Goal: Complete application form

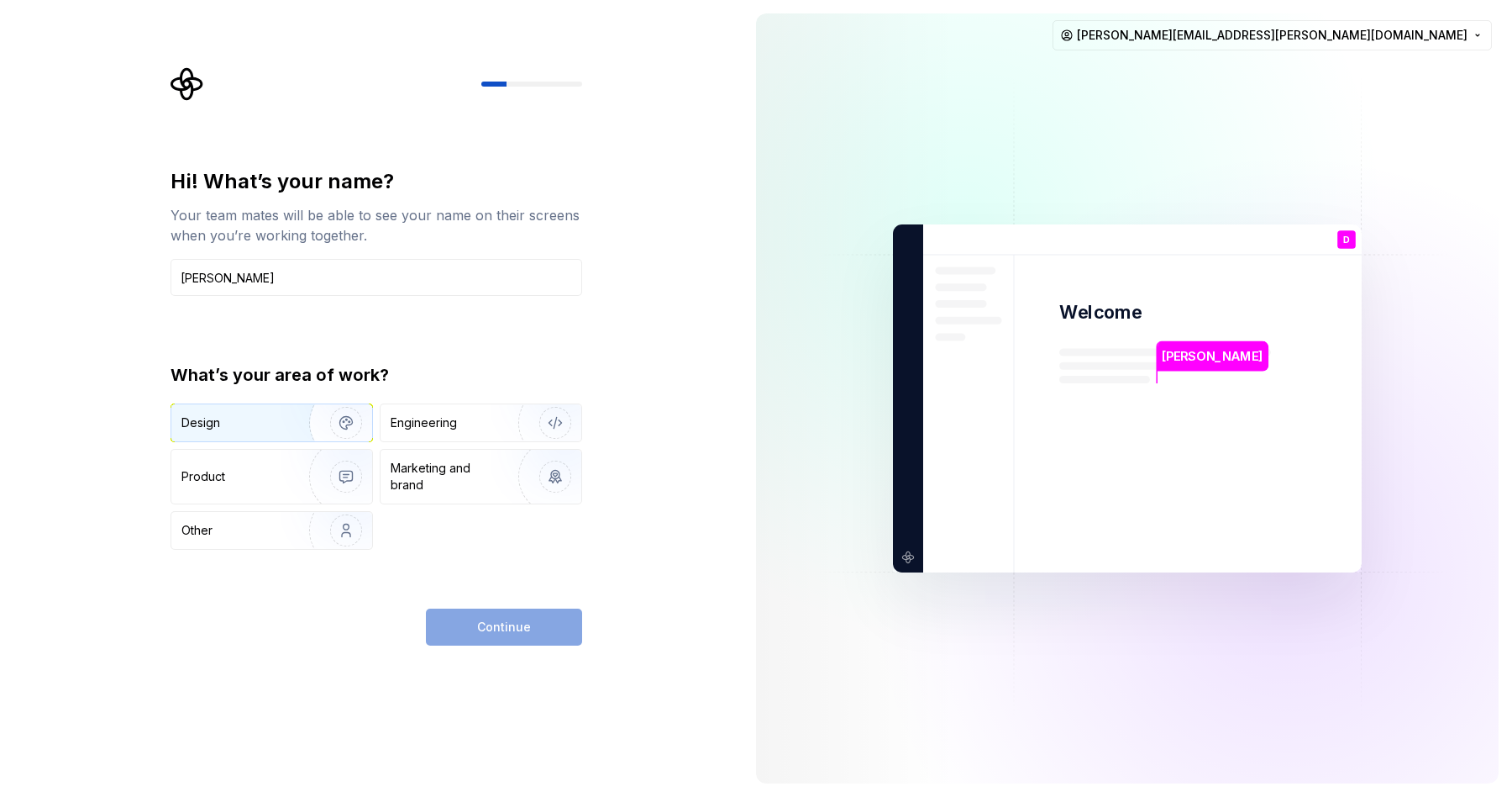
type input "[PERSON_NAME]"
click at [202, 405] on div "Design" at bounding box center [272, 423] width 201 height 37
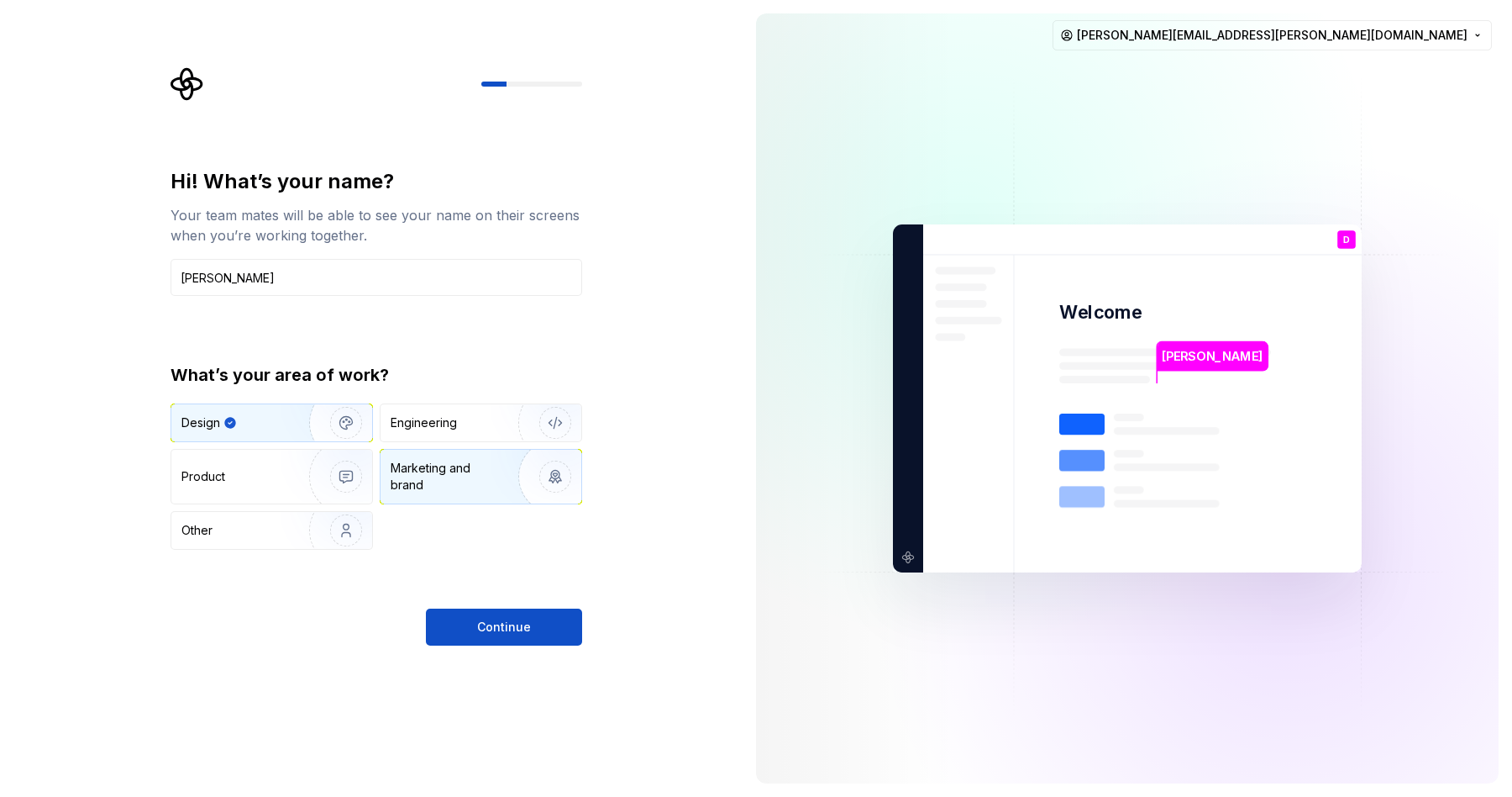
click at [449, 474] on div "Marketing and brand" at bounding box center [447, 476] width 113 height 34
click at [280, 401] on div "What’s your area of work? Design Engineering Product Marketing and brand Other" at bounding box center [376, 456] width 412 height 187
click at [282, 419] on img "button" at bounding box center [334, 423] width 107 height 112
click at [489, 629] on span "Continue" at bounding box center [504, 626] width 54 height 16
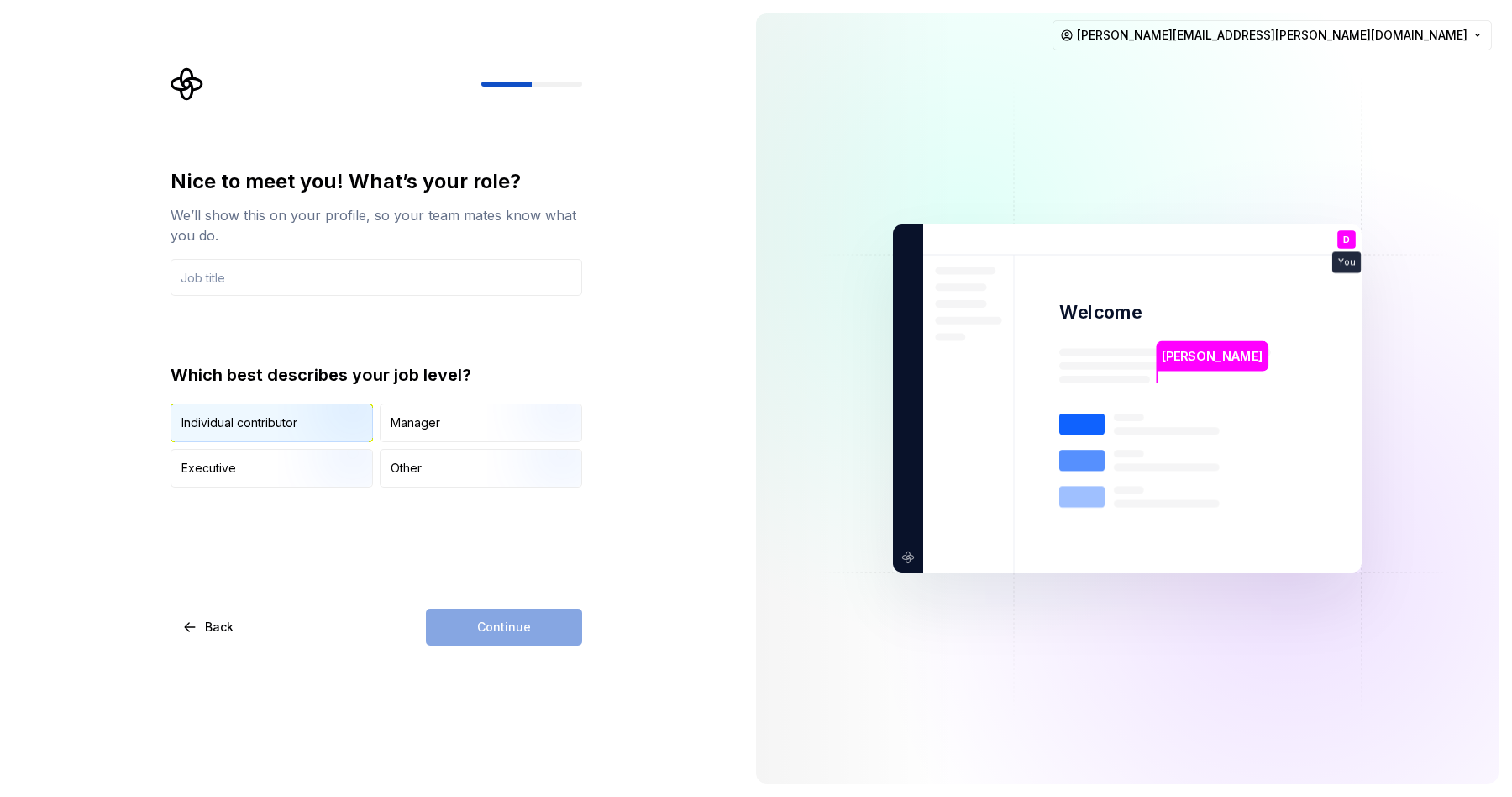
click at [346, 439] on img "button" at bounding box center [332, 444] width 107 height 112
click at [429, 439] on div "Manager" at bounding box center [481, 423] width 201 height 37
click at [287, 438] on img "button" at bounding box center [332, 444] width 107 height 112
click at [422, 419] on div "Manager" at bounding box center [415, 422] width 49 height 16
click at [273, 298] on div "Nice to meet you! What’s your role? We’ll show this on your profile, so your te…" at bounding box center [376, 328] width 412 height 319
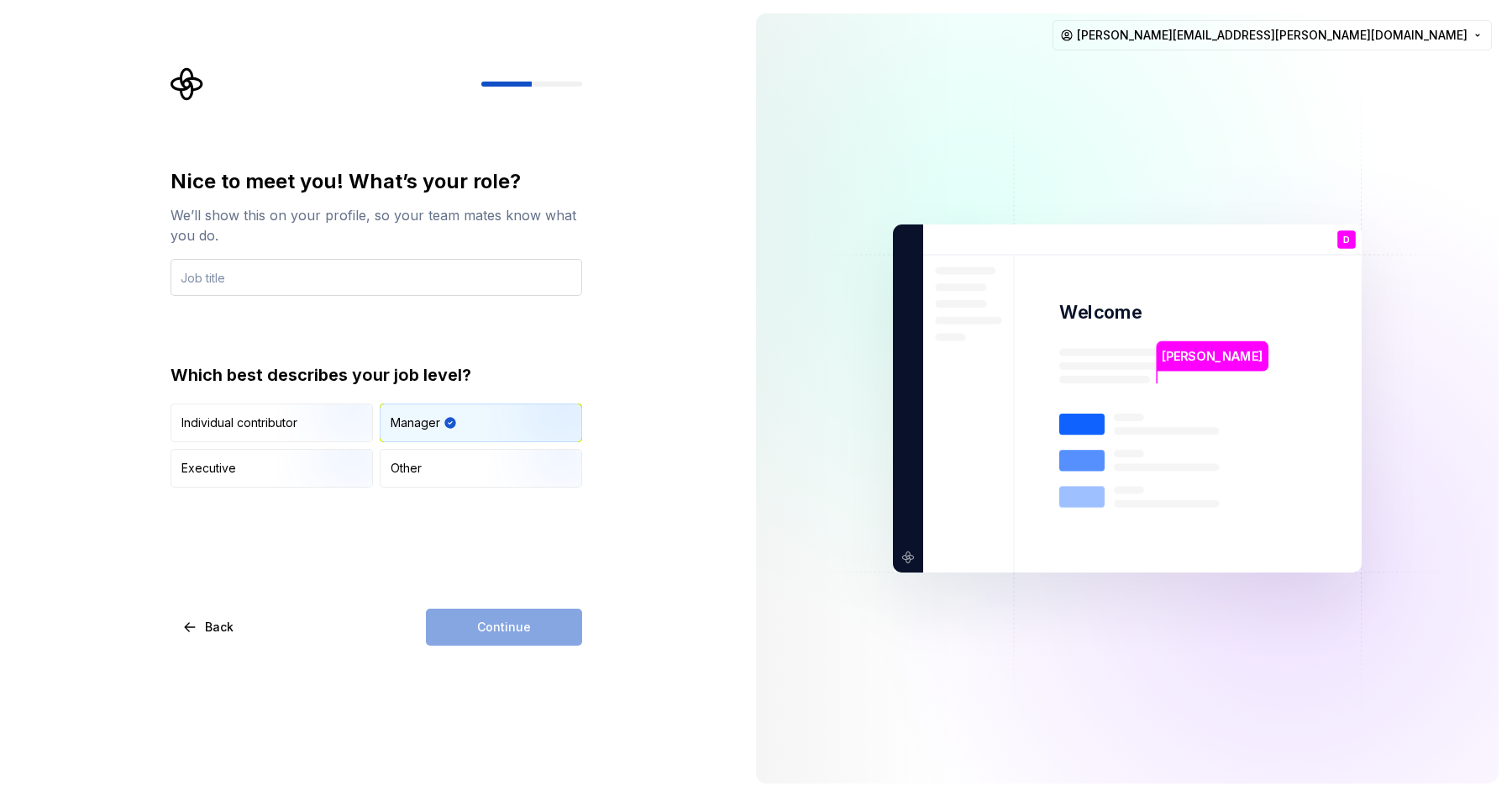
click at [262, 271] on input "text" at bounding box center [376, 278] width 412 height 37
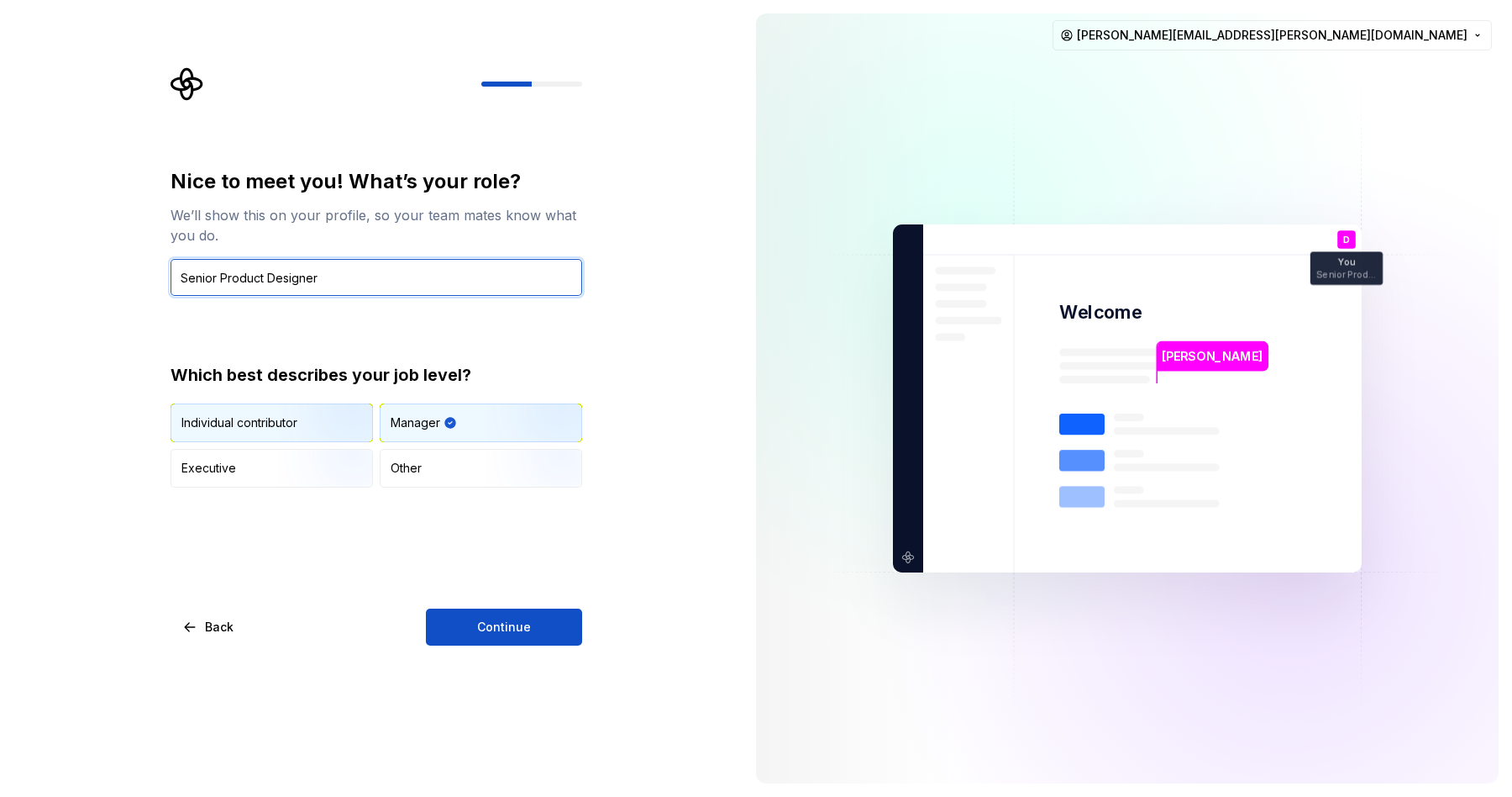
type input "Senior Product Designer"
click at [278, 424] on img "button" at bounding box center [332, 444] width 107 height 112
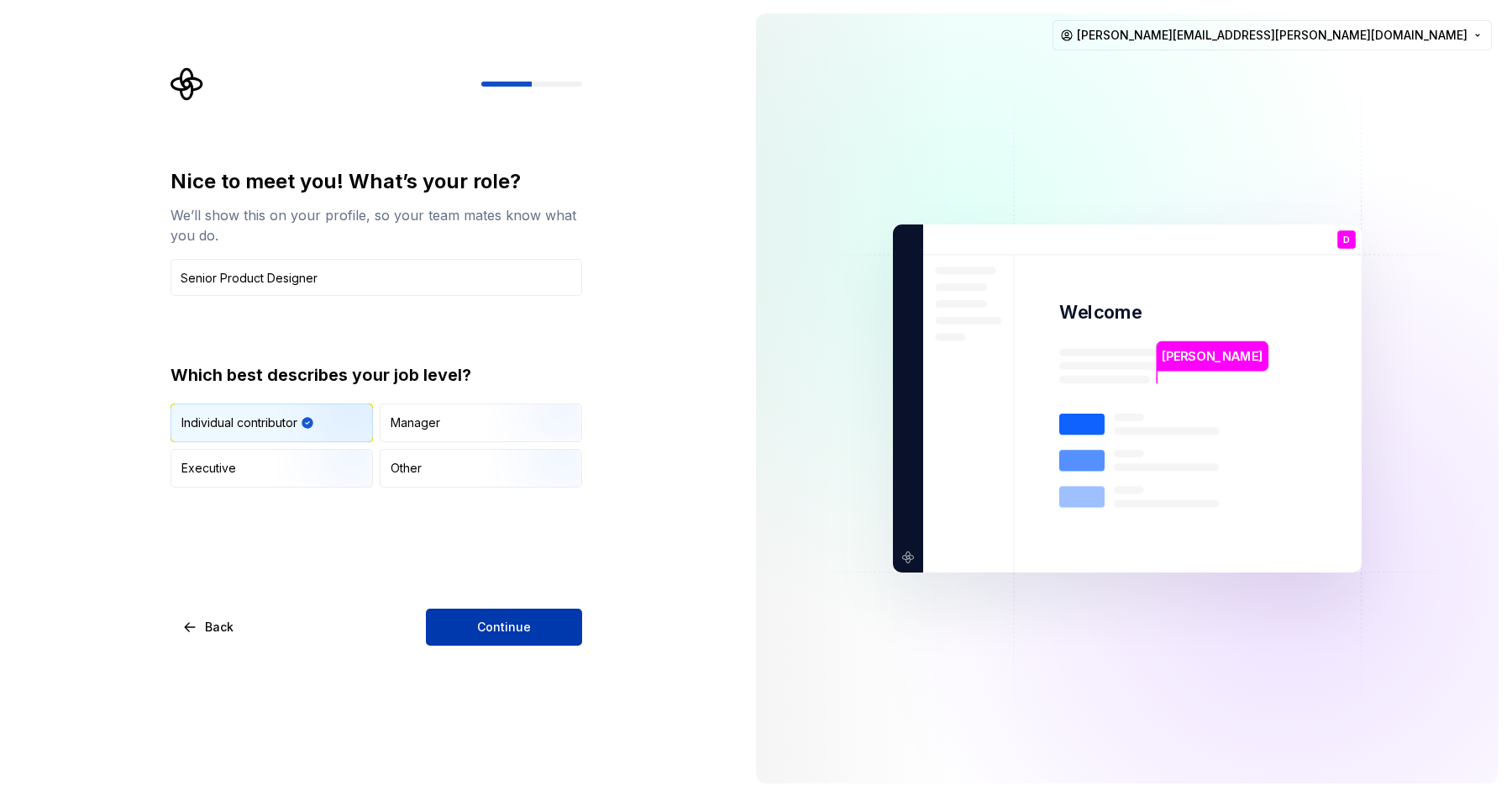
click at [471, 618] on button "Continue" at bounding box center [504, 627] width 157 height 37
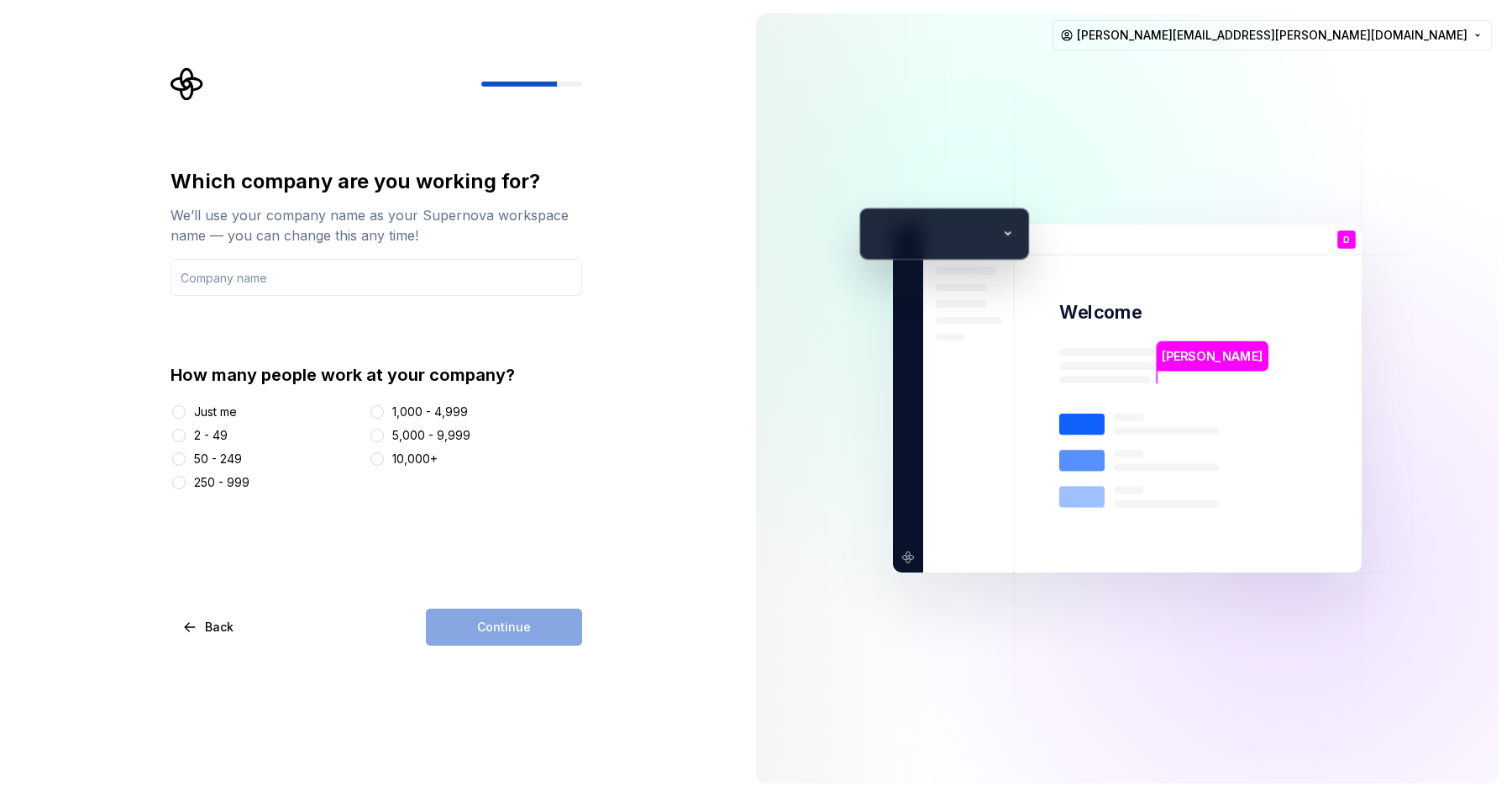
click at [207, 427] on div "2 - 49" at bounding box center [211, 434] width 34 height 16
click at [186, 428] on button "2 - 49" at bounding box center [179, 435] width 14 height 14
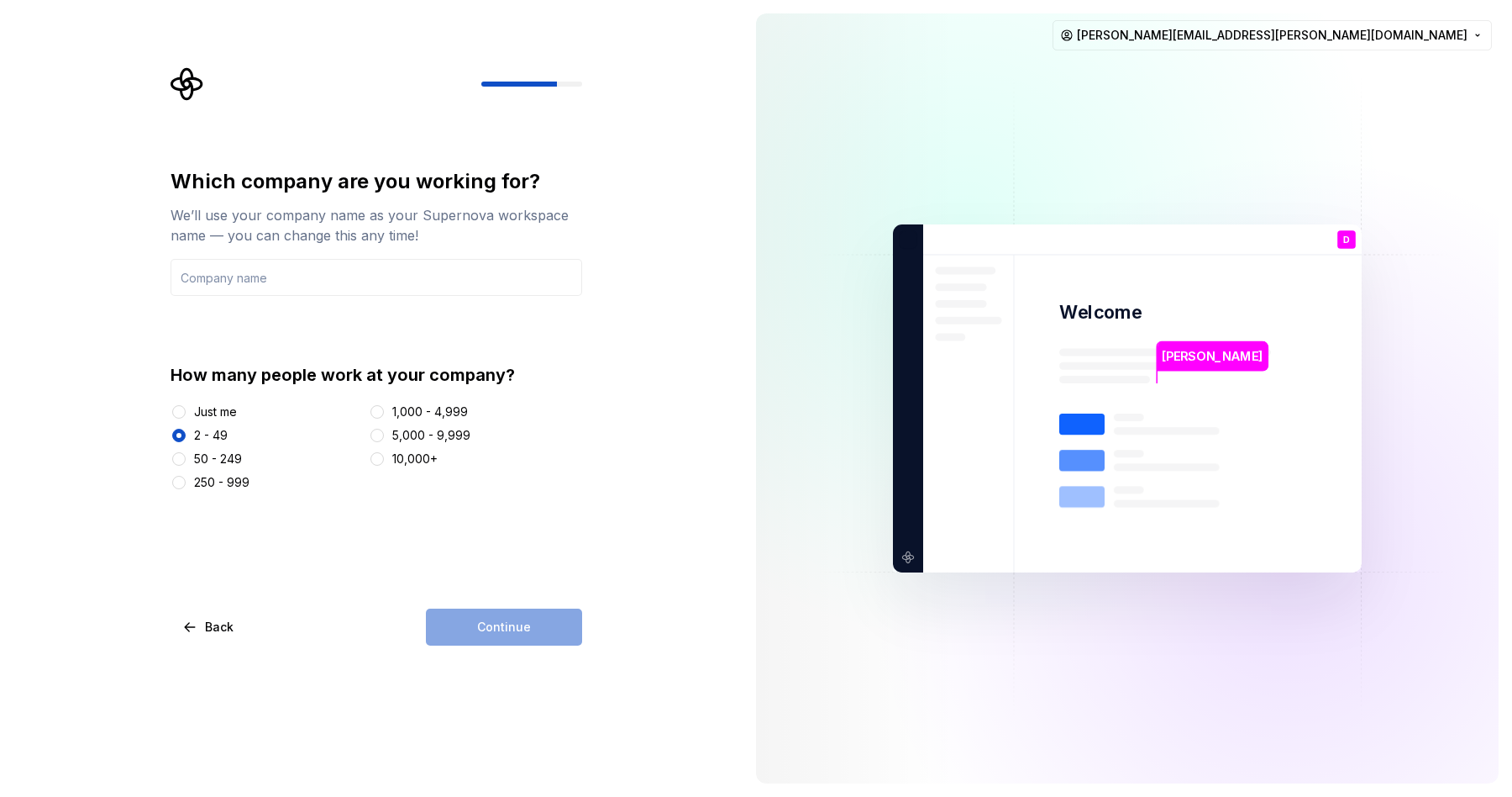
click at [480, 635] on div "Continue" at bounding box center [504, 627] width 157 height 37
click at [255, 285] on input "text" at bounding box center [376, 278] width 412 height 37
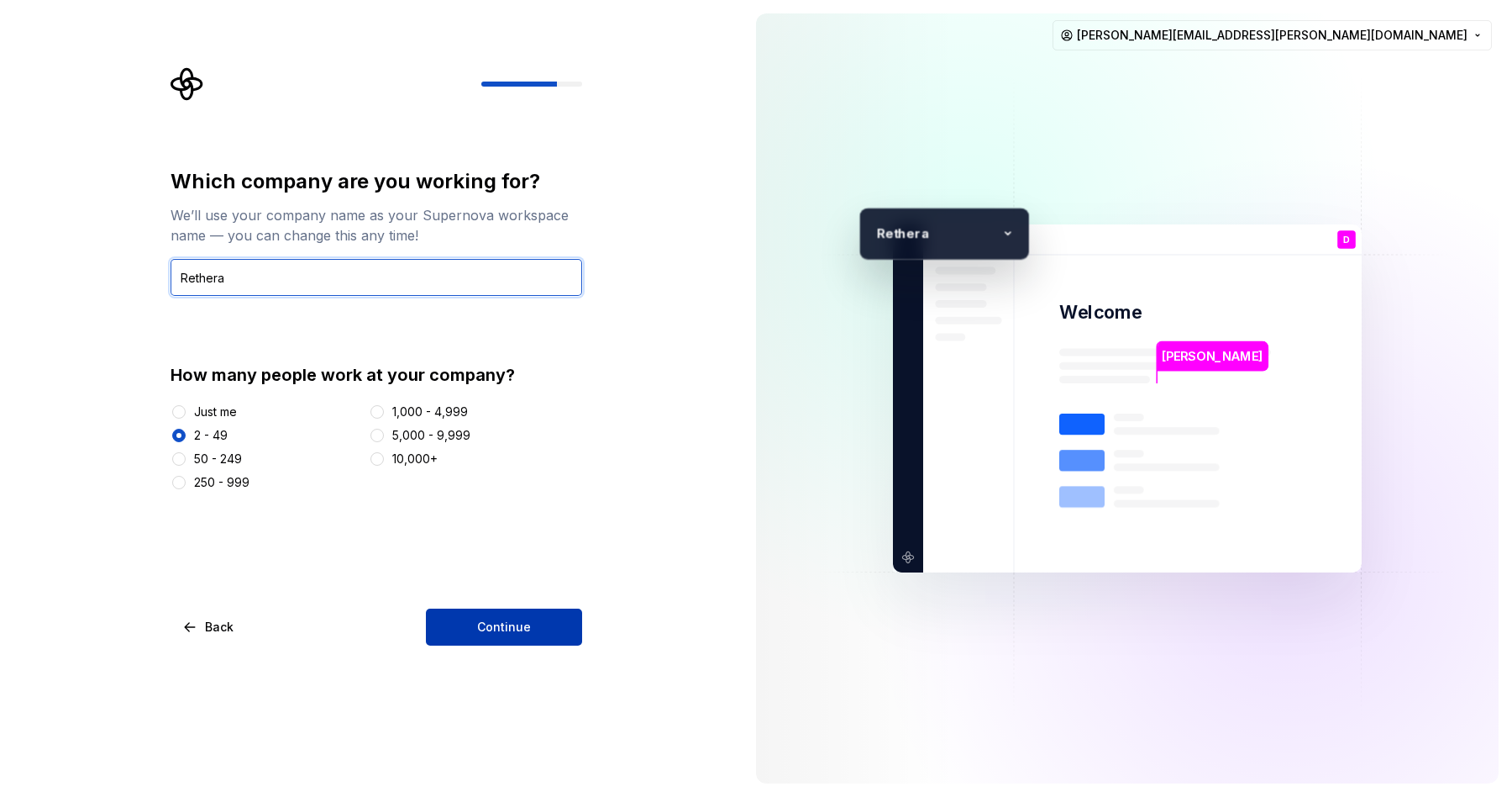
type input "Rethera"
click at [457, 630] on button "Continue" at bounding box center [504, 627] width 157 height 37
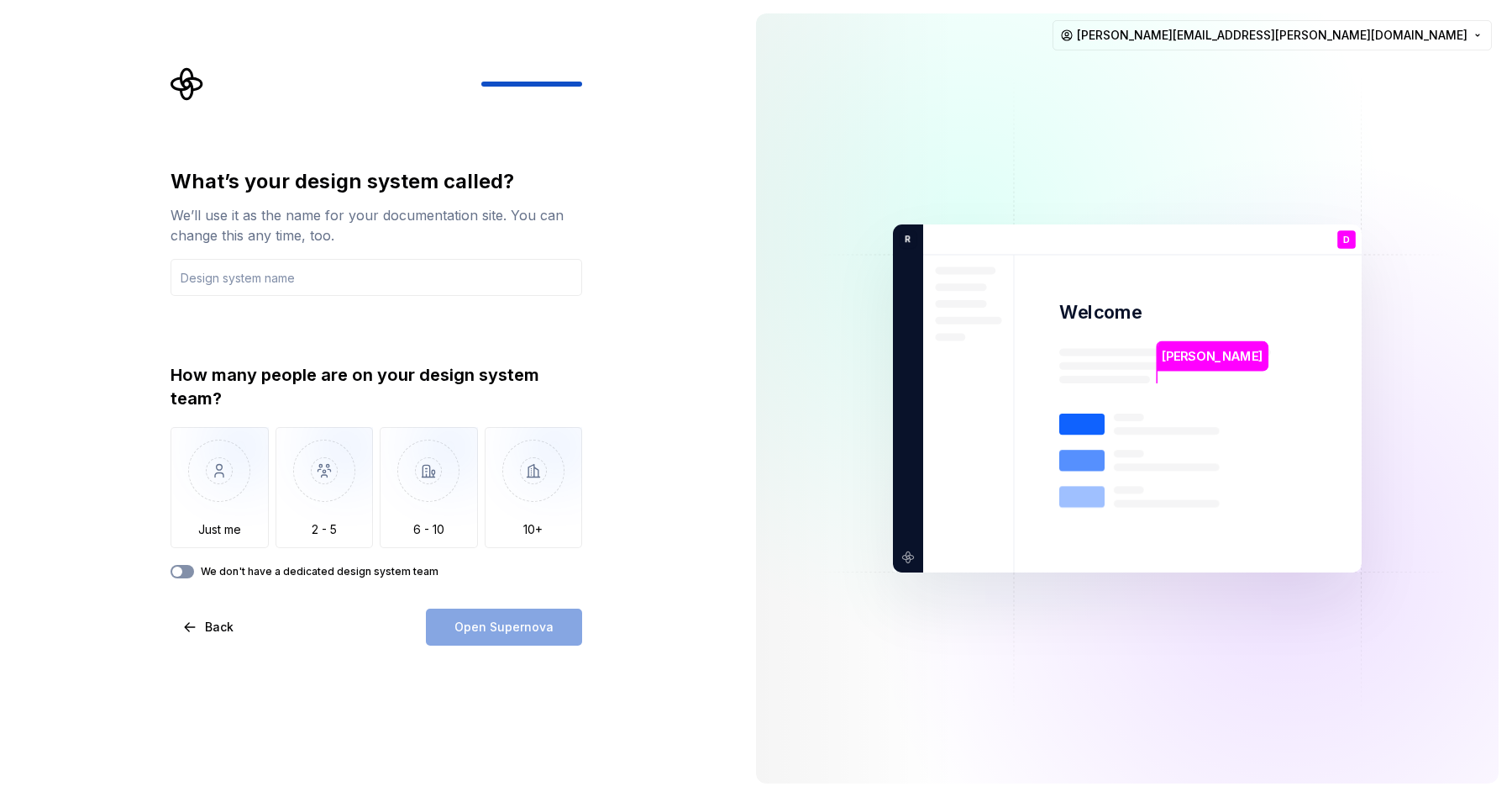
click at [185, 571] on button "We don't have a dedicated design system team" at bounding box center [182, 572] width 23 height 14
click at [279, 281] on input "text" at bounding box center [376, 278] width 412 height 37
type input "RTH Design System"
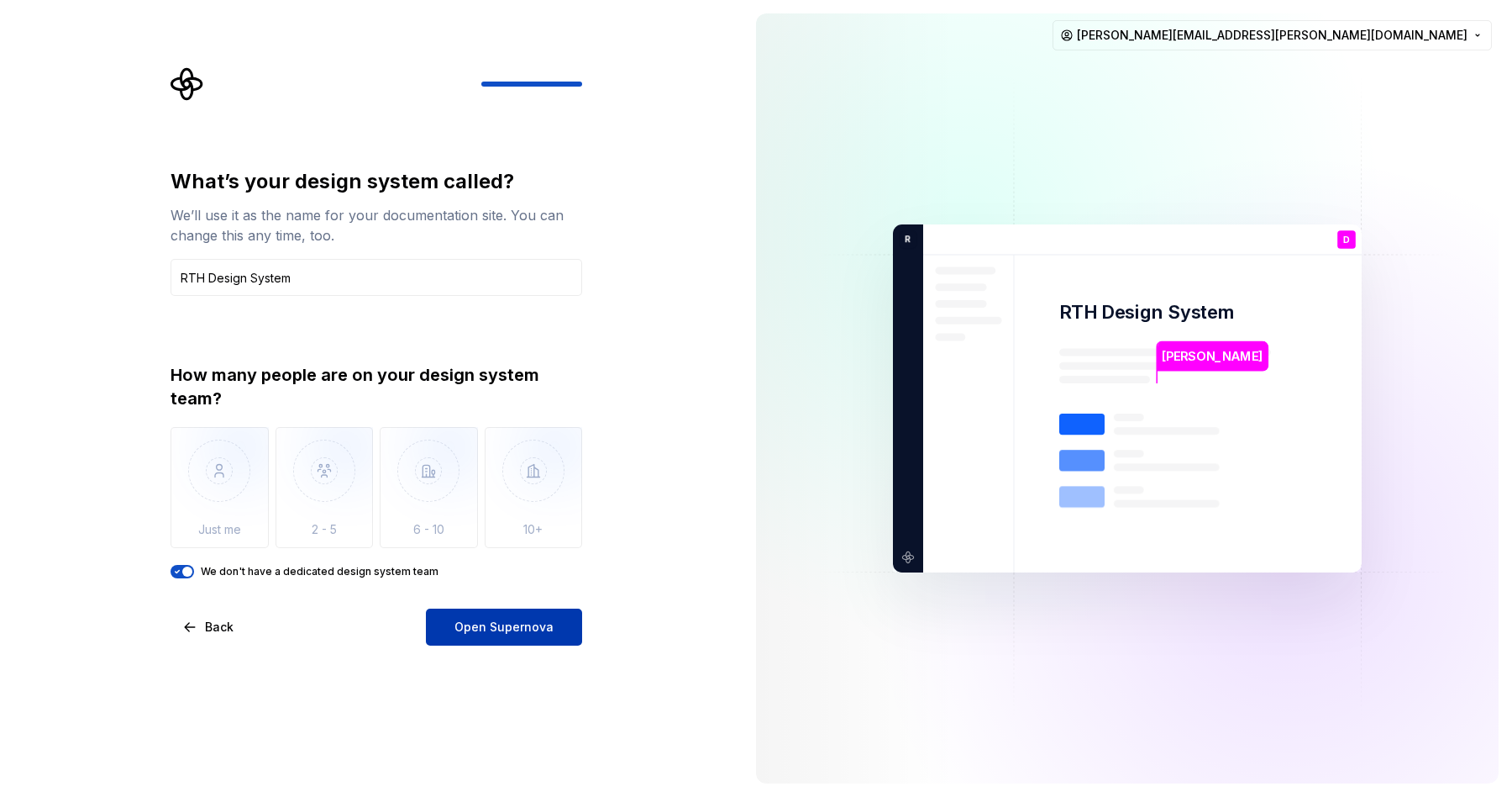
click at [517, 622] on span "Open Supernova" at bounding box center [504, 626] width 100 height 16
